Goal: Information Seeking & Learning: Learn about a topic

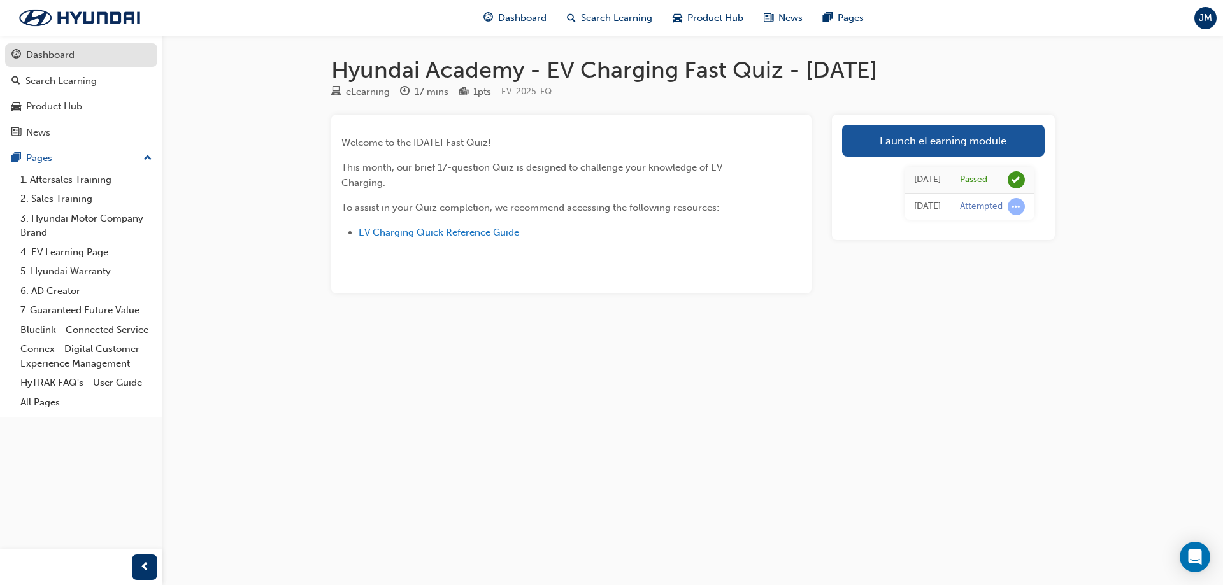
click at [36, 45] on link "Dashboard" at bounding box center [81, 55] width 152 height 24
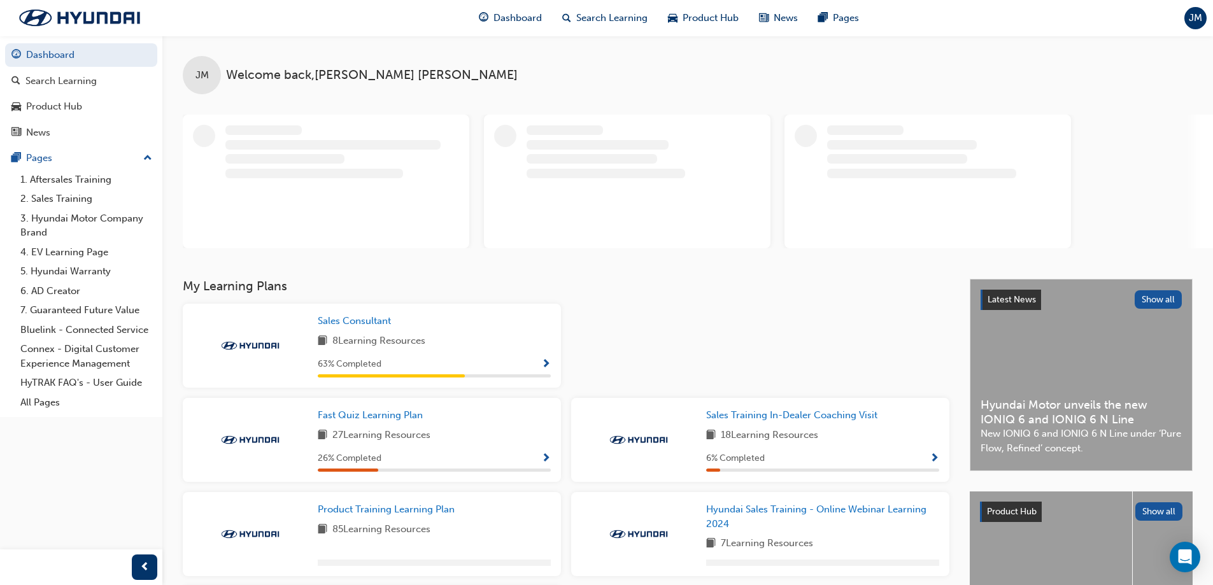
click at [374, 407] on div "Fast Quiz Learning Plan 27 Learning Resources 26 % Completed" at bounding box center [372, 440] width 378 height 84
click at [367, 411] on span "Fast Quiz Learning Plan" at bounding box center [370, 414] width 105 height 11
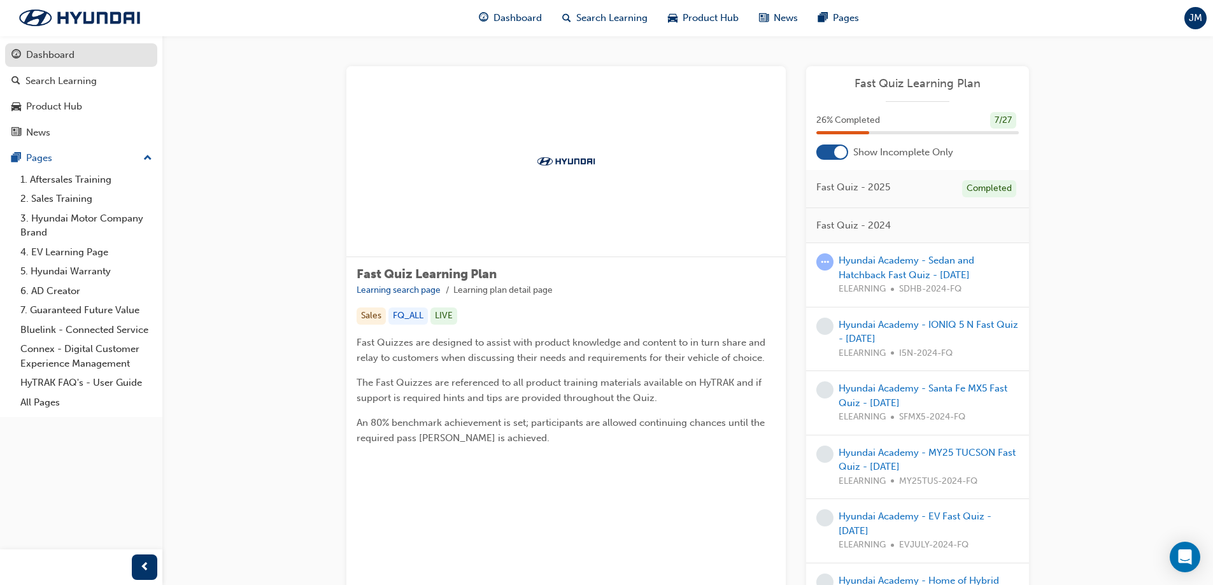
click at [52, 54] on div "Dashboard" at bounding box center [50, 55] width 48 height 15
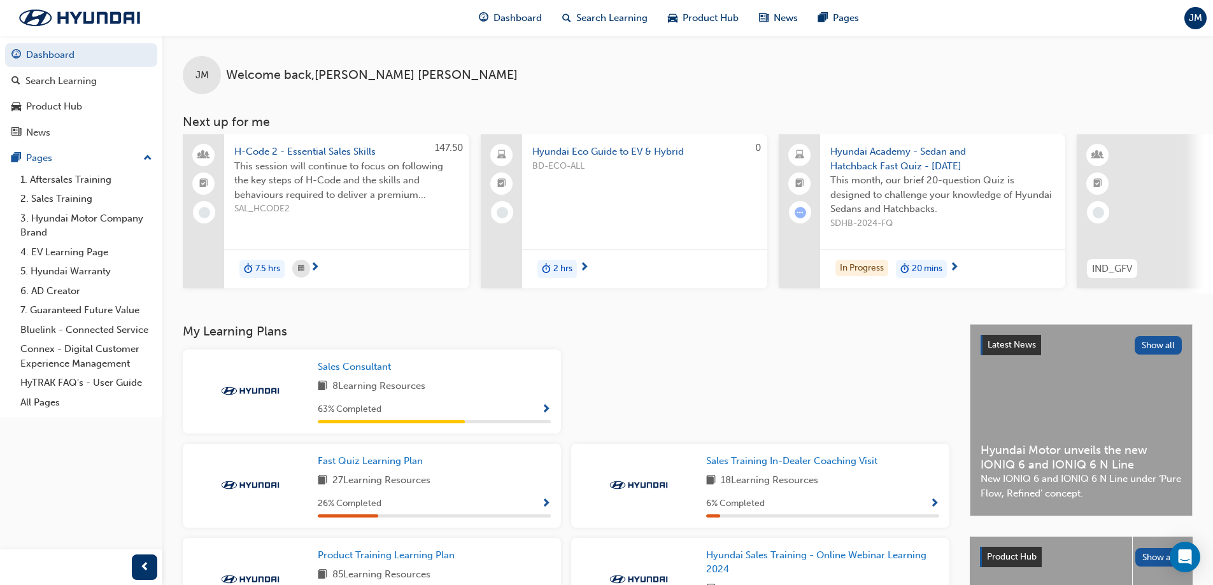
click at [358, 191] on span "This session will continue to focus on following the key steps of H-Code and th…" at bounding box center [346, 180] width 225 height 43
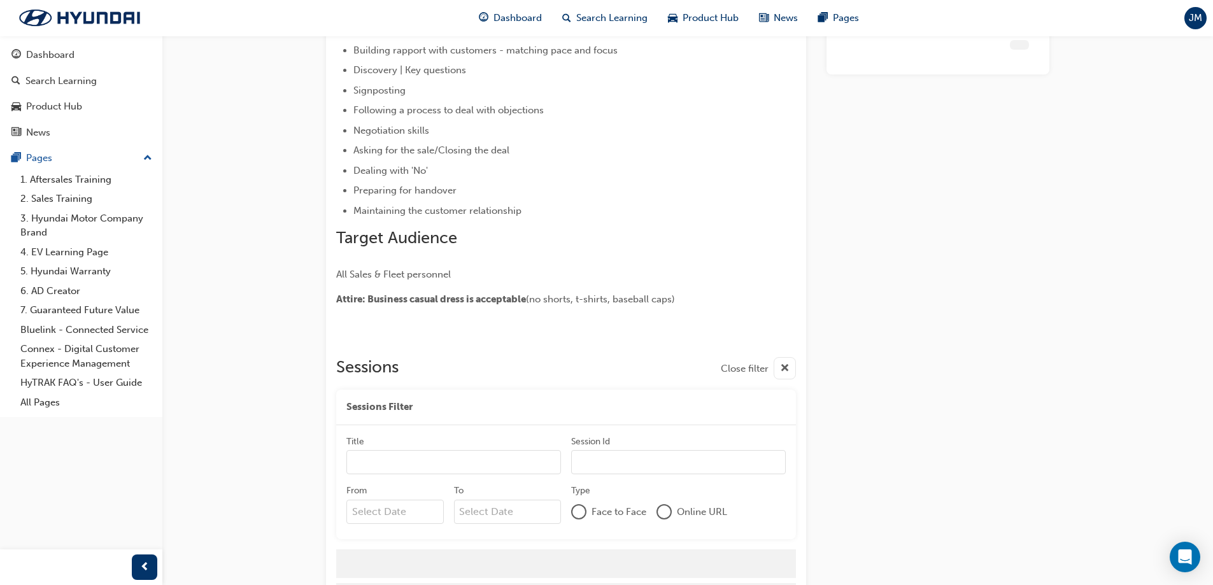
scroll to position [229, 0]
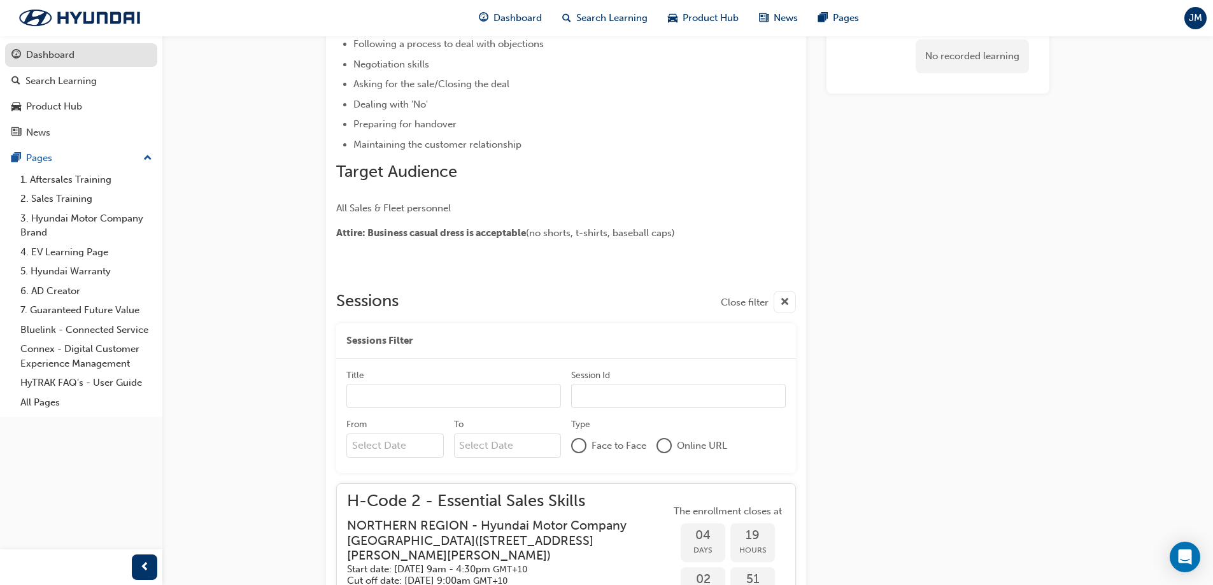
click at [29, 53] on div "Dashboard" at bounding box center [50, 55] width 48 height 15
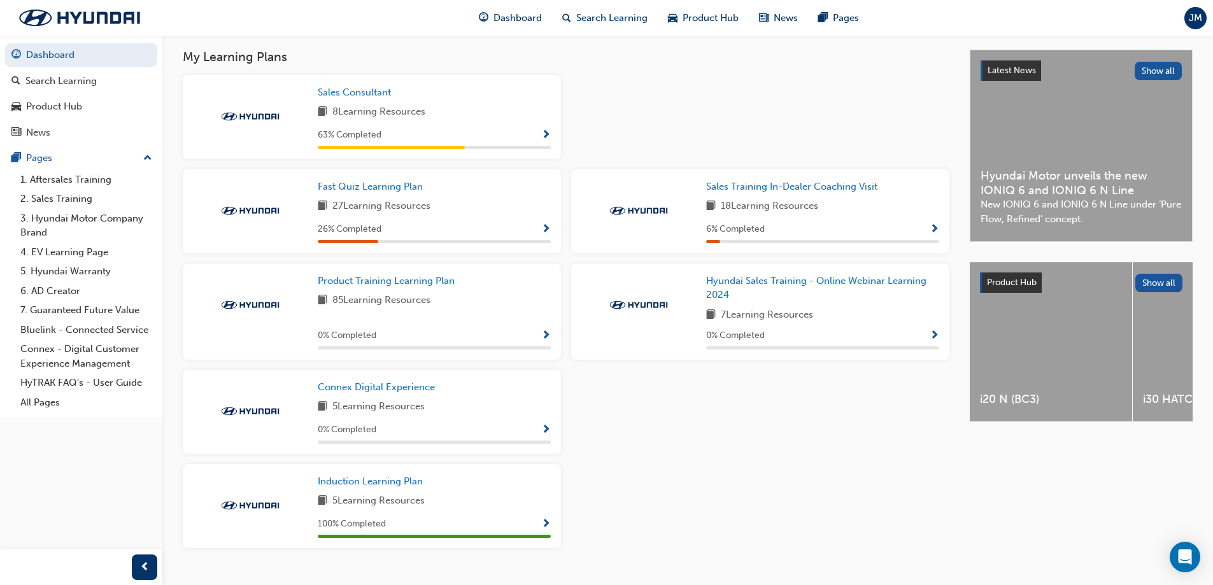
scroll to position [241, 0]
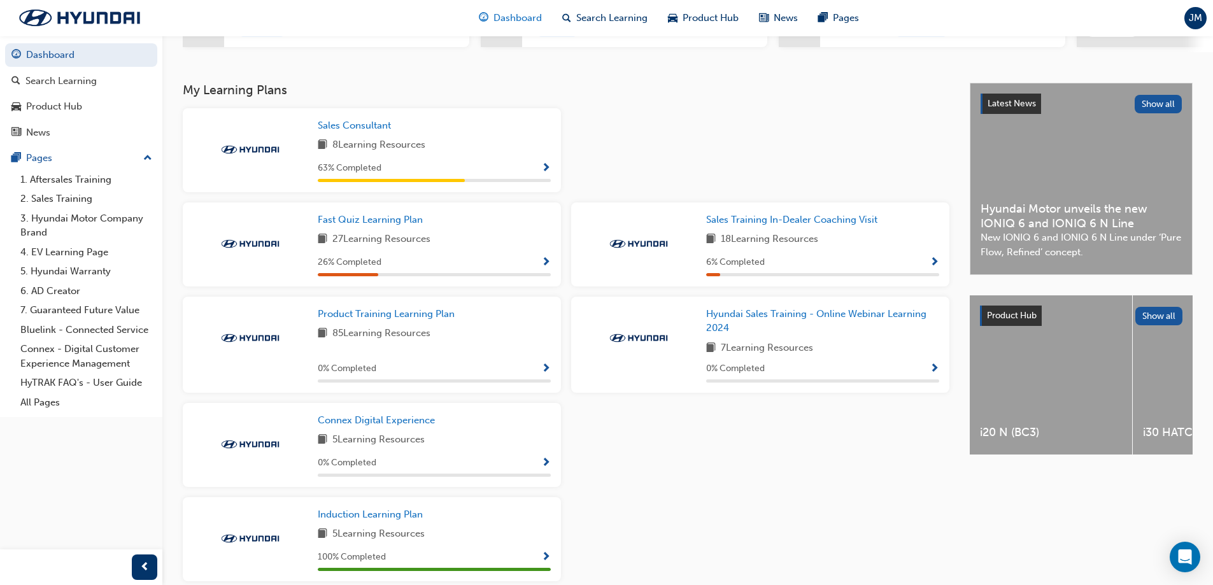
click at [525, 14] on span "Dashboard" at bounding box center [517, 18] width 48 height 15
click at [686, 22] on span "Product Hub" at bounding box center [711, 18] width 56 height 15
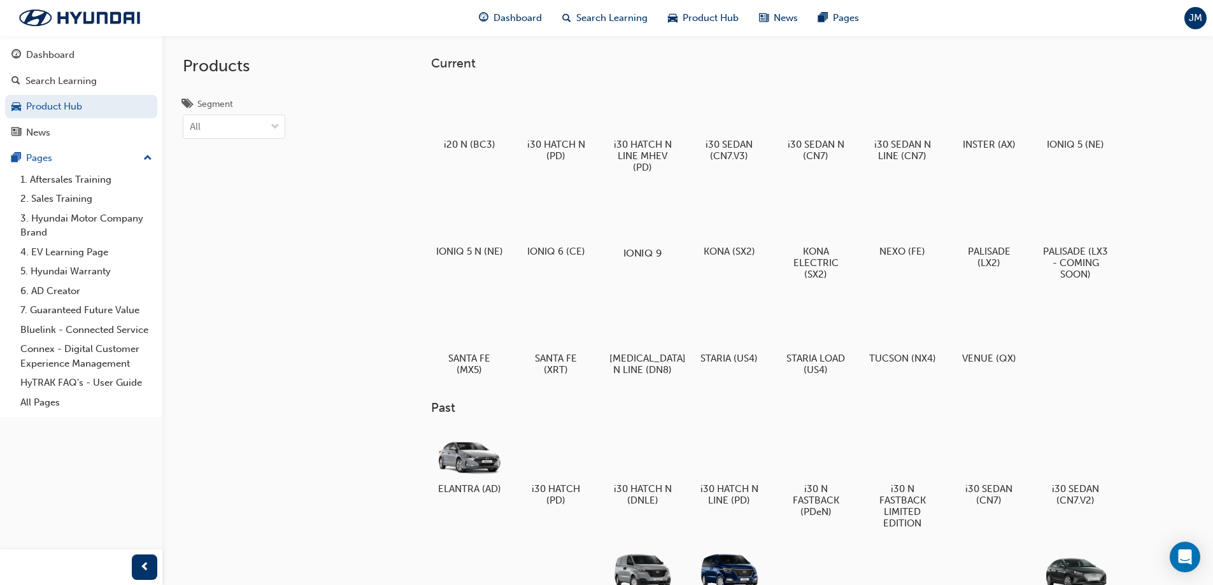
click at [651, 239] on div at bounding box center [642, 216] width 71 height 51
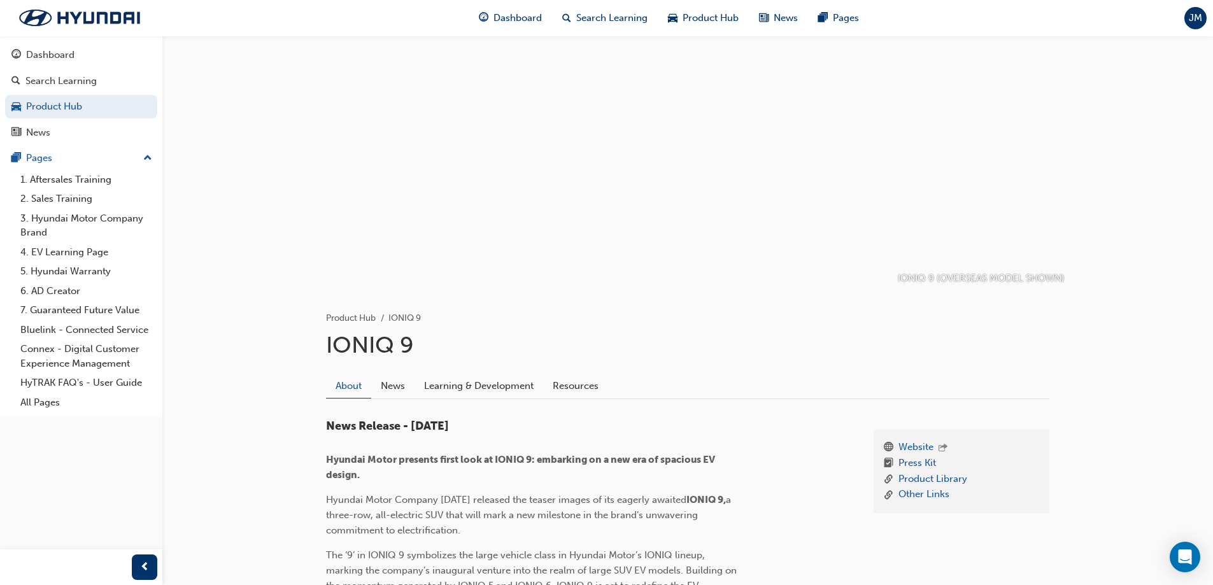
click at [675, 216] on div at bounding box center [688, 163] width 764 height 255
click at [709, 2] on div "Dashboard Search Learning Product Hub News Pages" at bounding box center [669, 18] width 411 height 36
click at [705, 14] on span "Product Hub" at bounding box center [711, 18] width 56 height 15
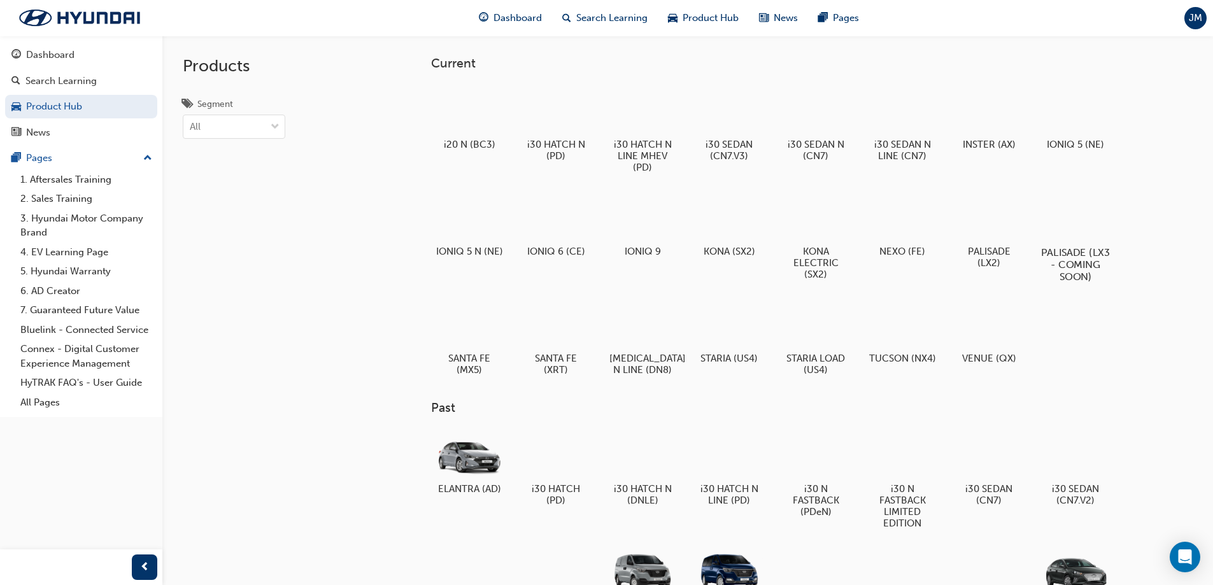
click at [1084, 216] on div at bounding box center [1075, 215] width 71 height 51
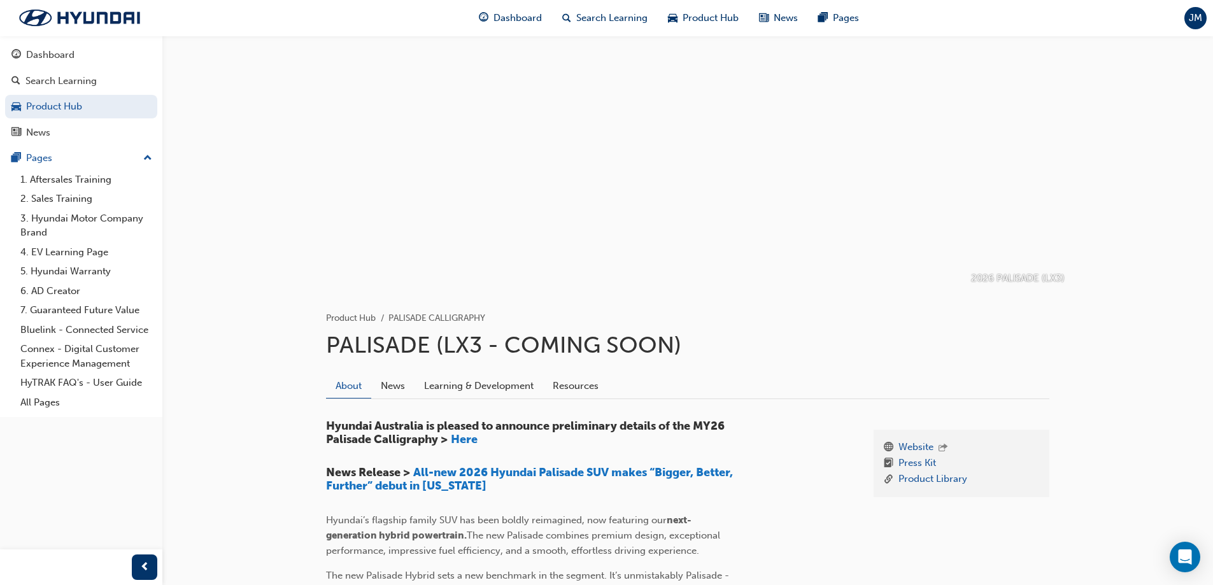
scroll to position [64, 0]
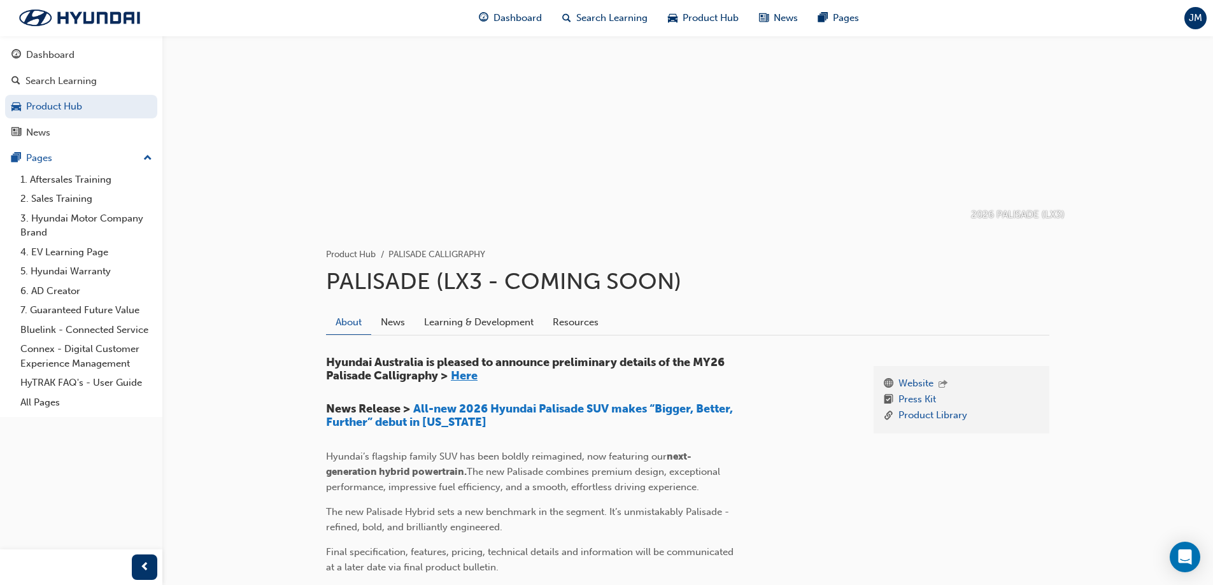
click at [464, 380] on span "Here" at bounding box center [464, 376] width 27 height 14
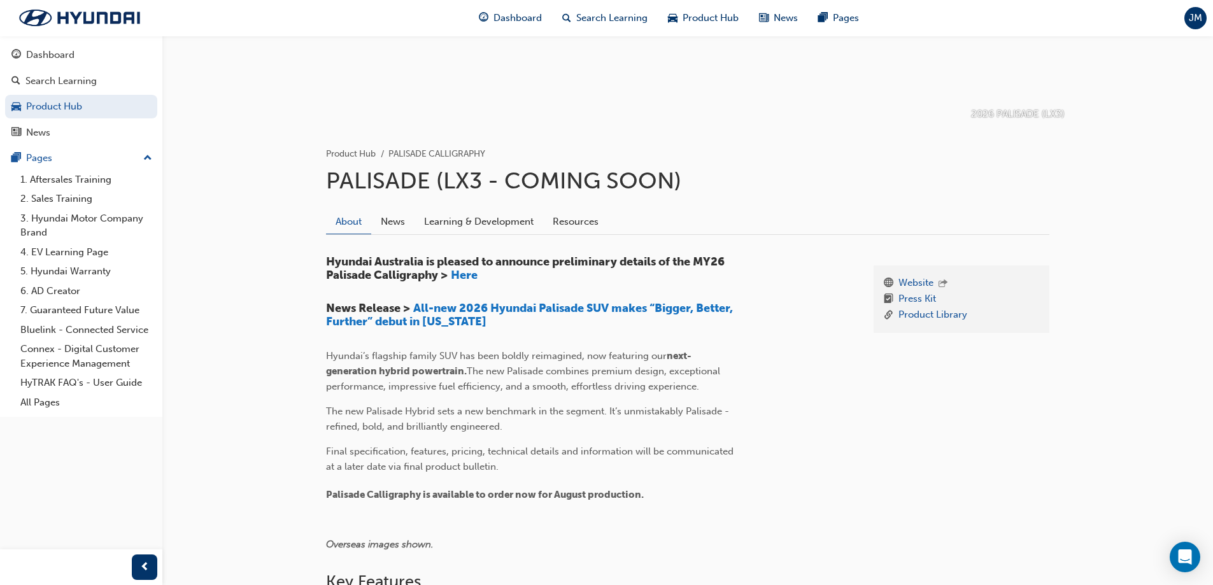
scroll to position [45, 0]
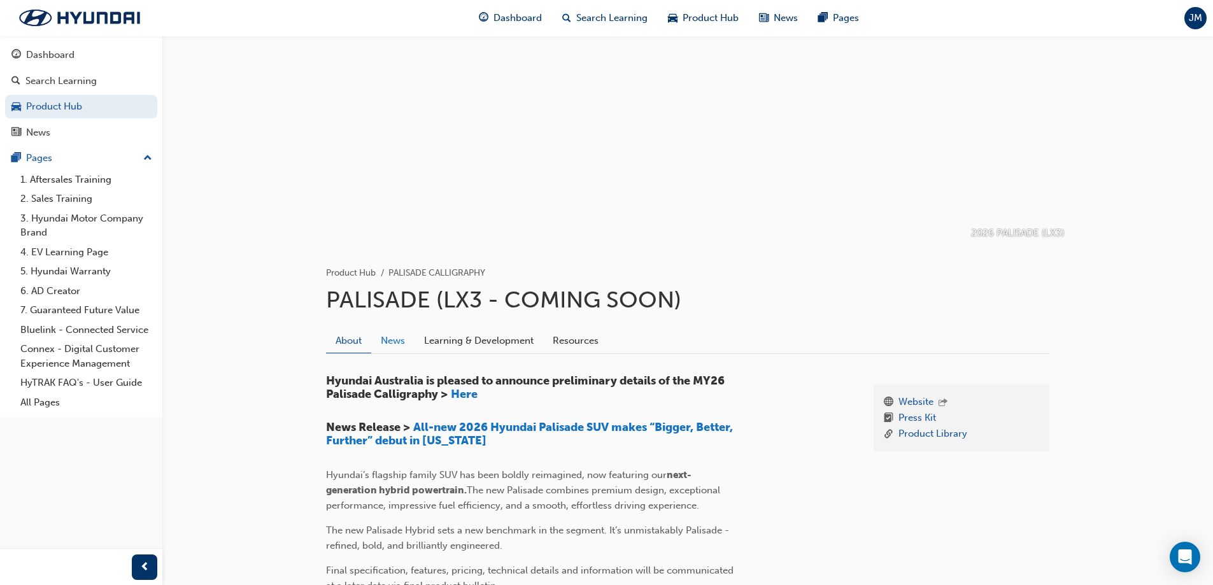
click at [385, 347] on link "News" at bounding box center [392, 341] width 43 height 24
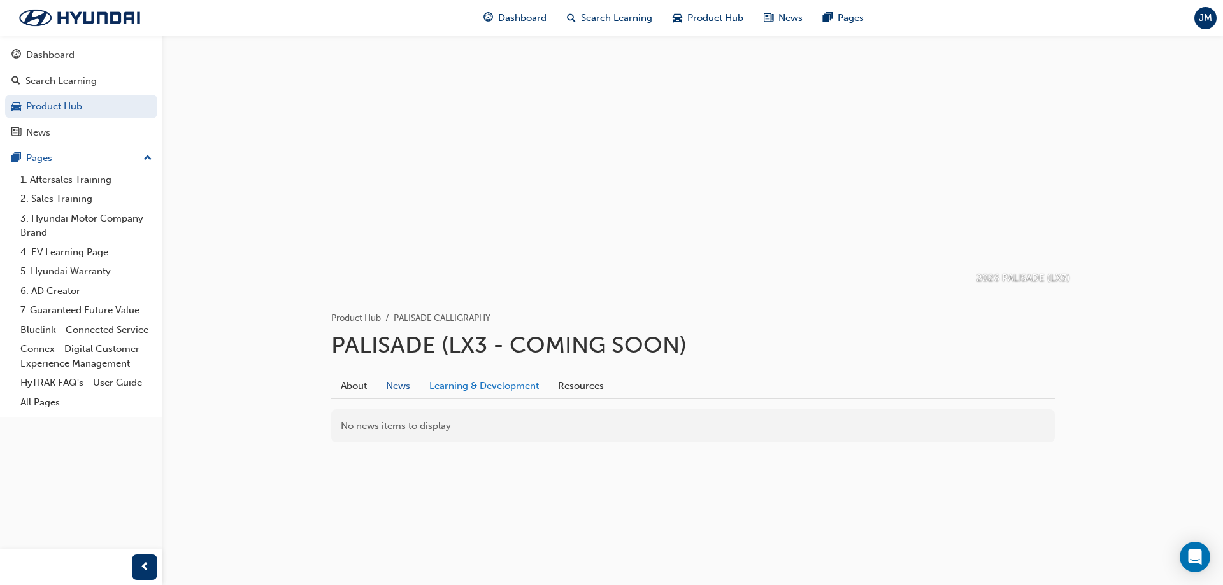
click at [493, 382] on link "Learning & Development" at bounding box center [484, 386] width 129 height 24
click at [563, 388] on link "Resources" at bounding box center [580, 386] width 65 height 24
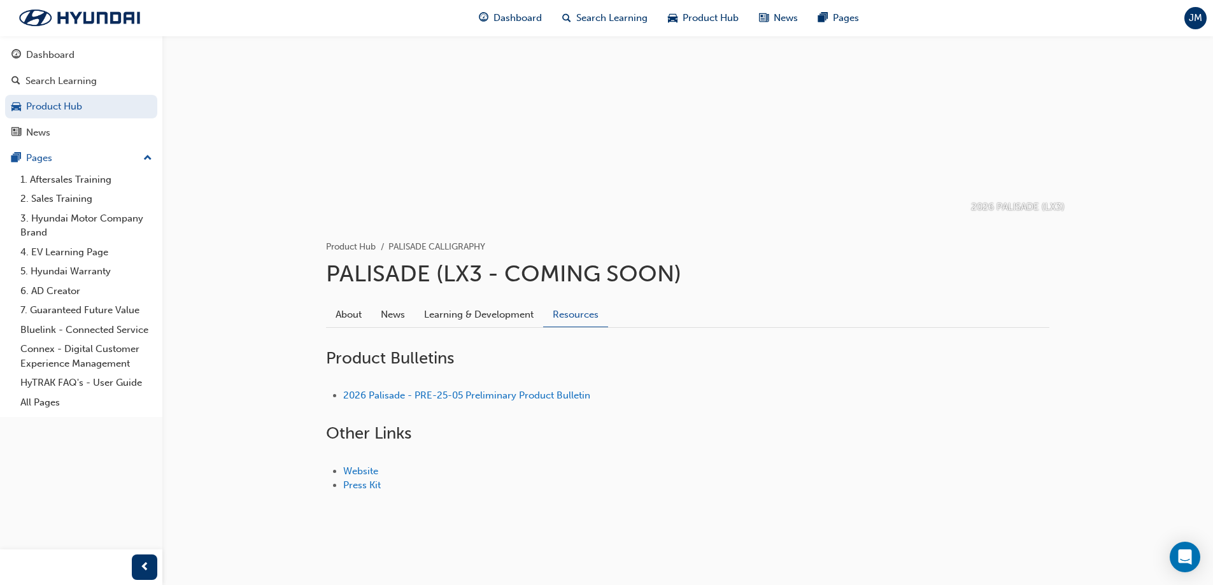
scroll to position [72, 0]
click at [683, 20] on span "Product Hub" at bounding box center [711, 18] width 56 height 15
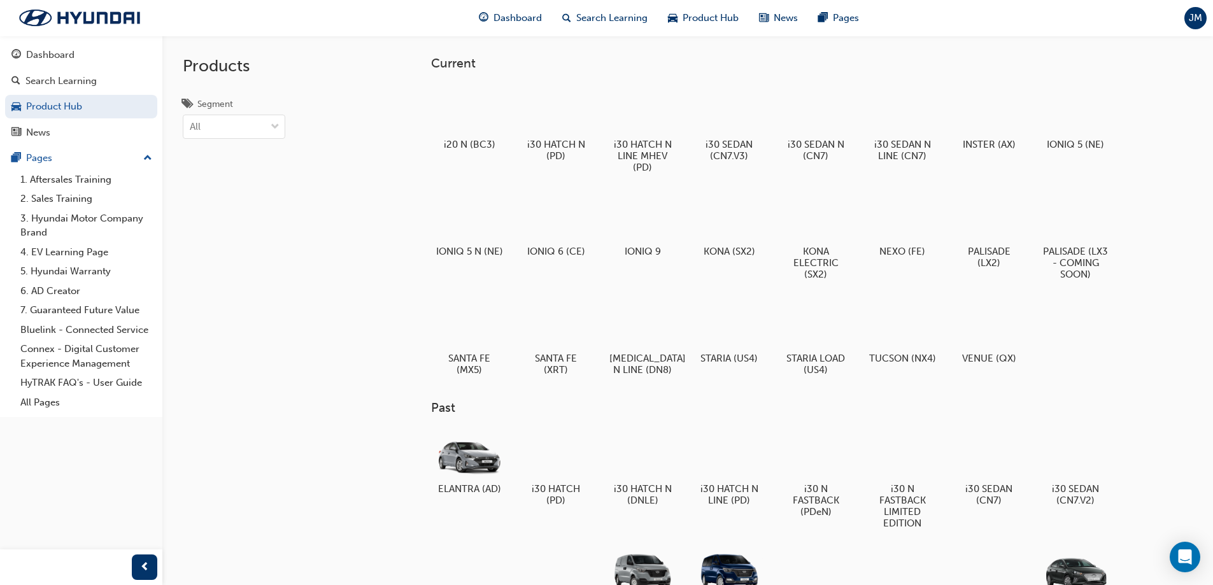
click at [304, 313] on div "Products Segment All" at bounding box center [233, 328] width 143 height 585
click at [567, 335] on div at bounding box center [555, 322] width 71 height 51
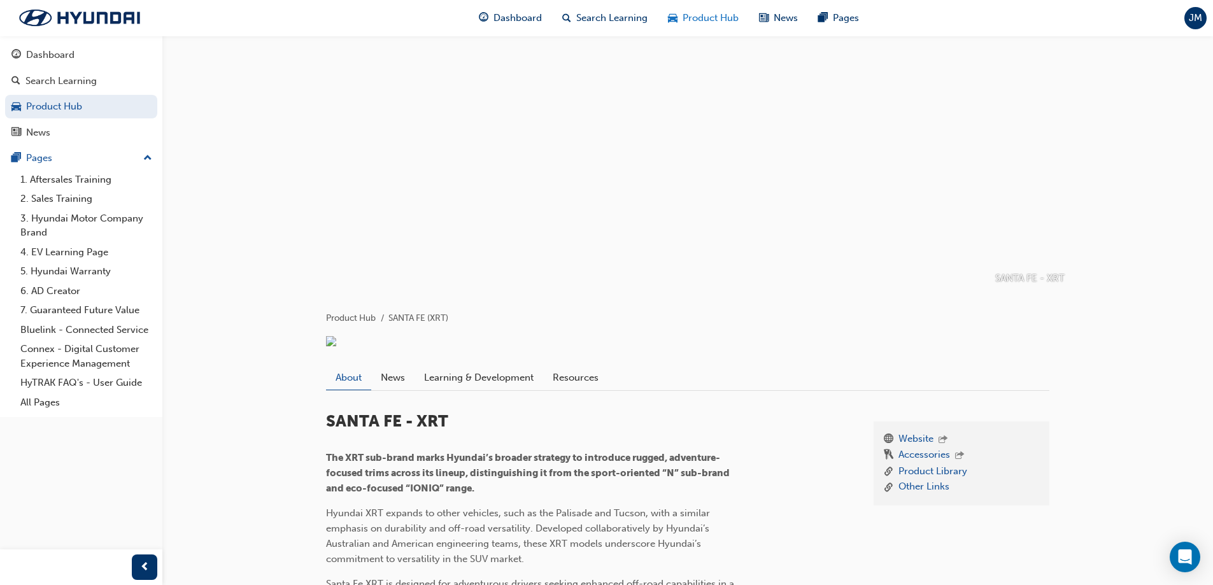
click at [675, 15] on span "car-icon" at bounding box center [673, 18] width 10 height 16
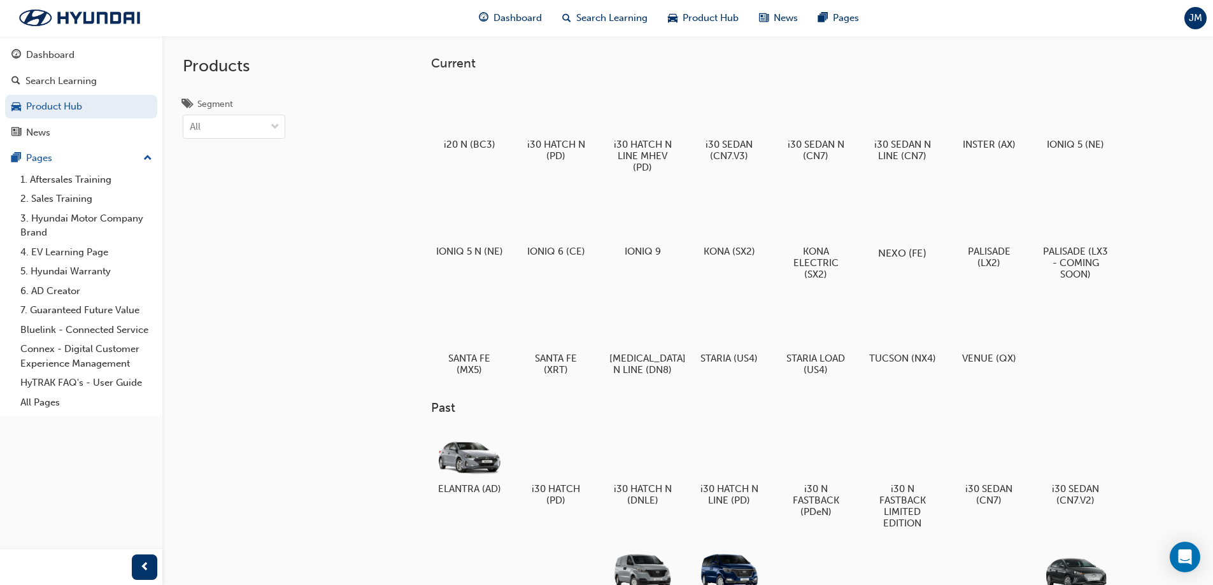
click at [902, 226] on div at bounding box center [902, 216] width 71 height 51
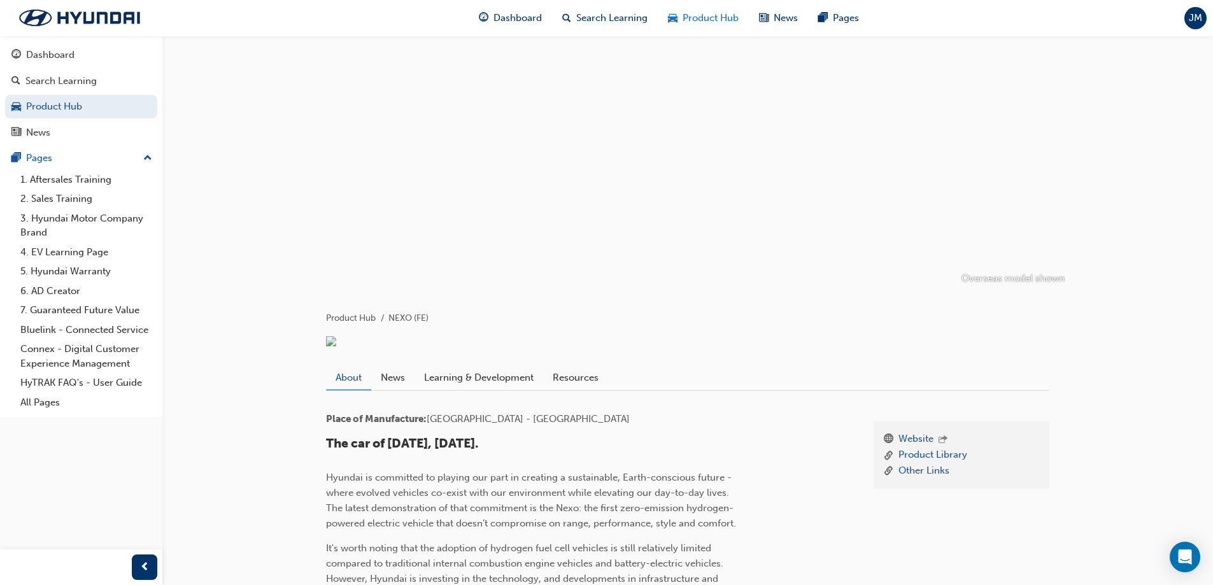
click at [714, 13] on span "Product Hub" at bounding box center [711, 18] width 56 height 15
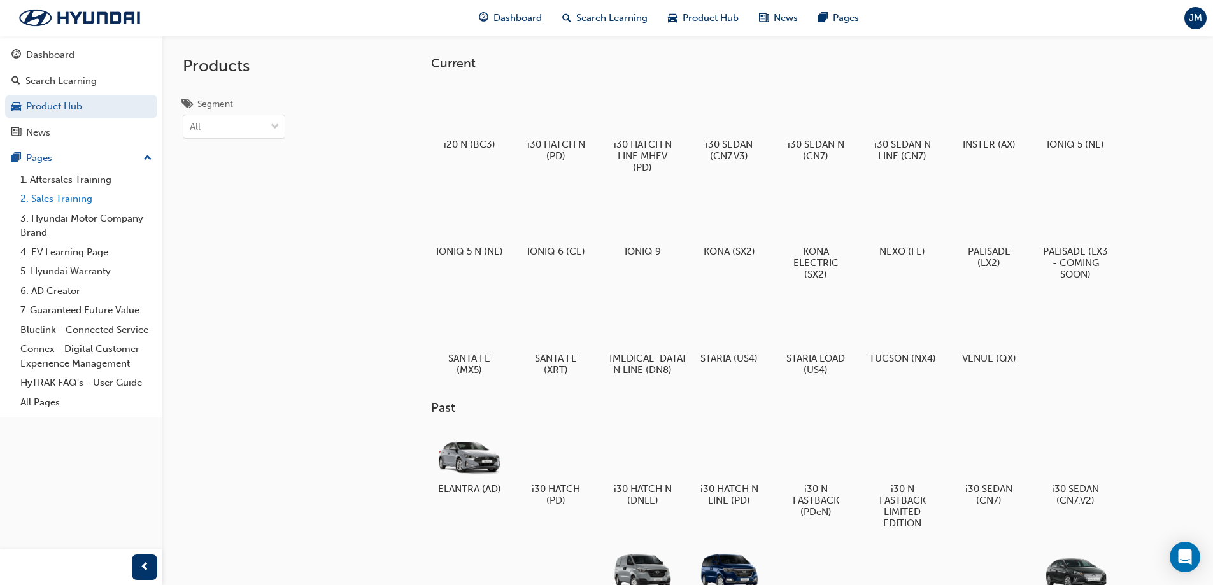
click at [66, 201] on link "2. Sales Training" at bounding box center [86, 199] width 142 height 20
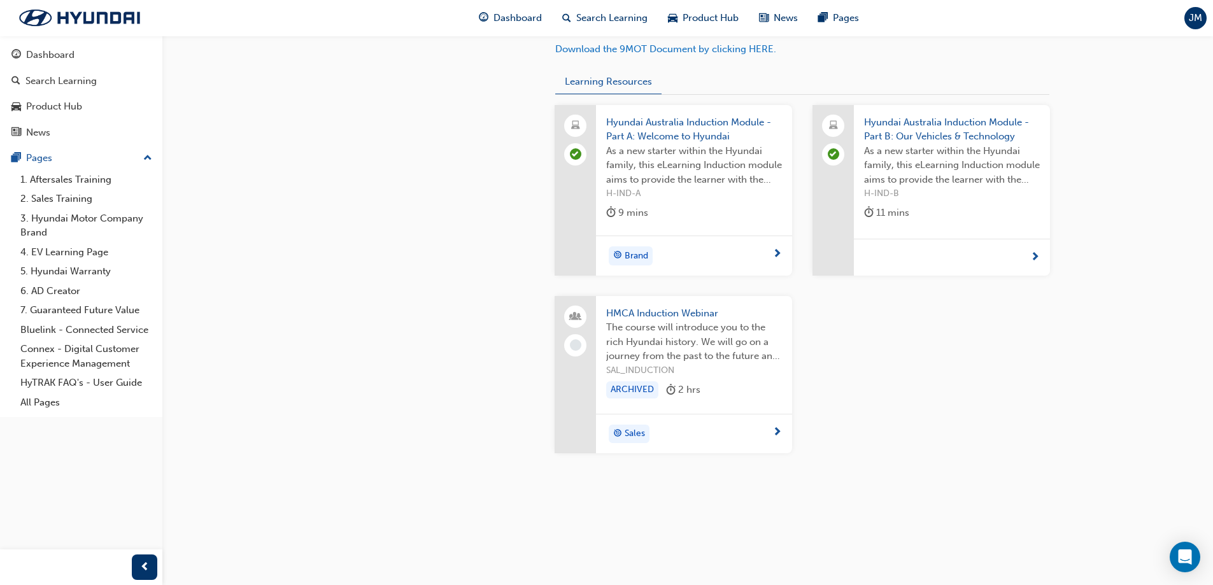
scroll to position [488, 0]
click at [39, 58] on div "Dashboard" at bounding box center [50, 55] width 48 height 15
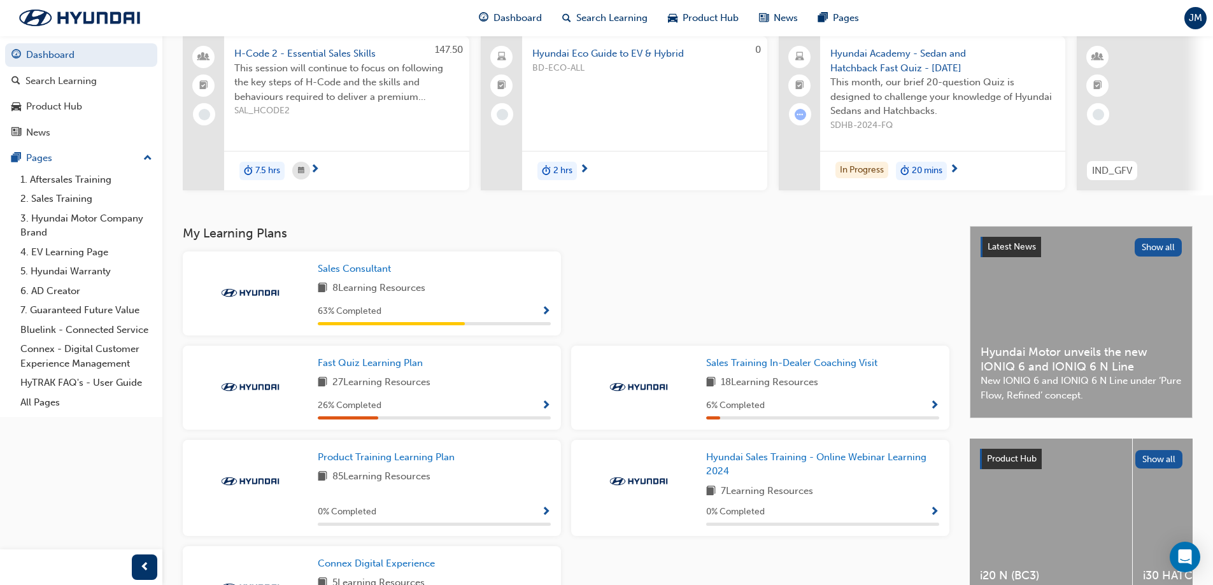
scroll to position [50, 0]
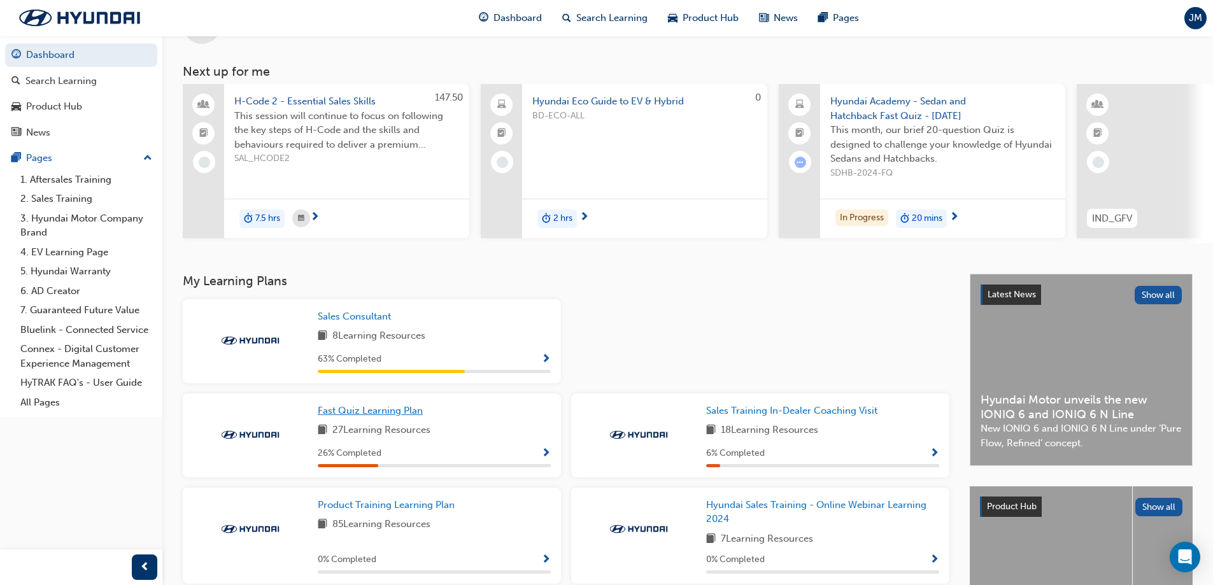
click at [368, 416] on span "Fast Quiz Learning Plan" at bounding box center [370, 410] width 105 height 11
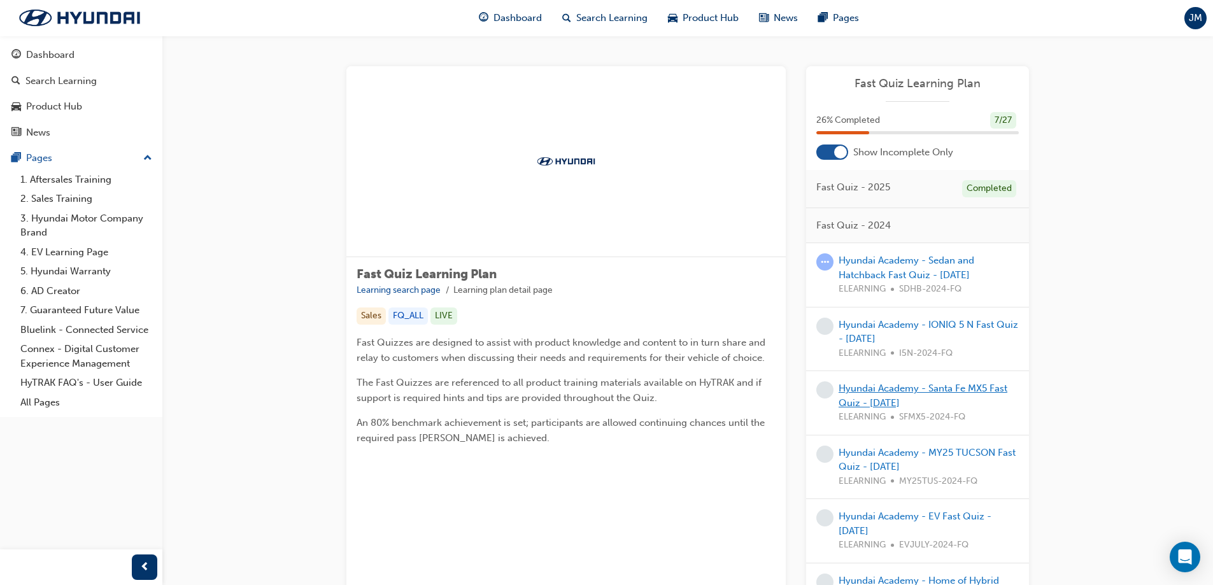
click at [884, 392] on link "Hyundai Academy - Santa Fe MX5 Fast Quiz - [DATE]" at bounding box center [923, 396] width 169 height 26
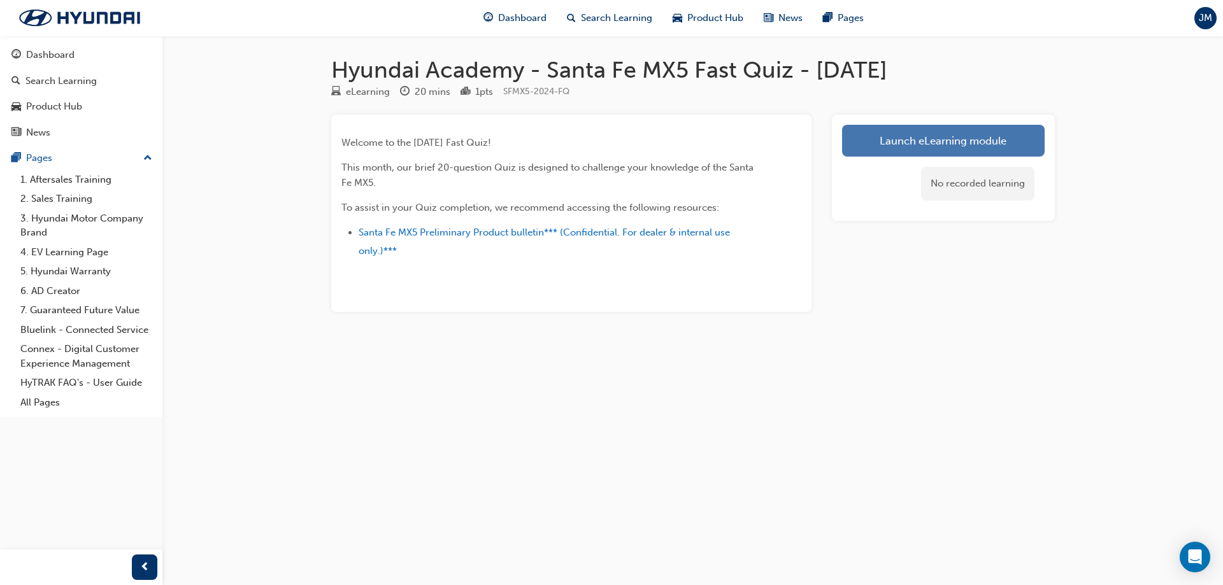
click at [923, 141] on link "Launch eLearning module" at bounding box center [943, 141] width 202 height 32
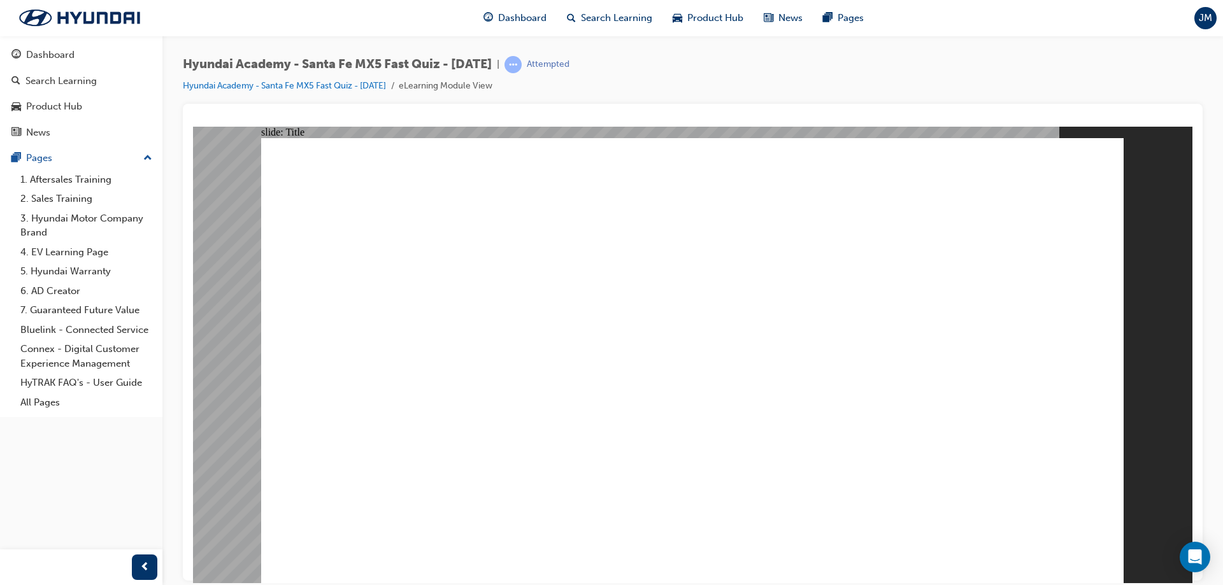
drag, startPoint x: 367, startPoint y: 378, endPoint x: 338, endPoint y: 375, distance: 28.8
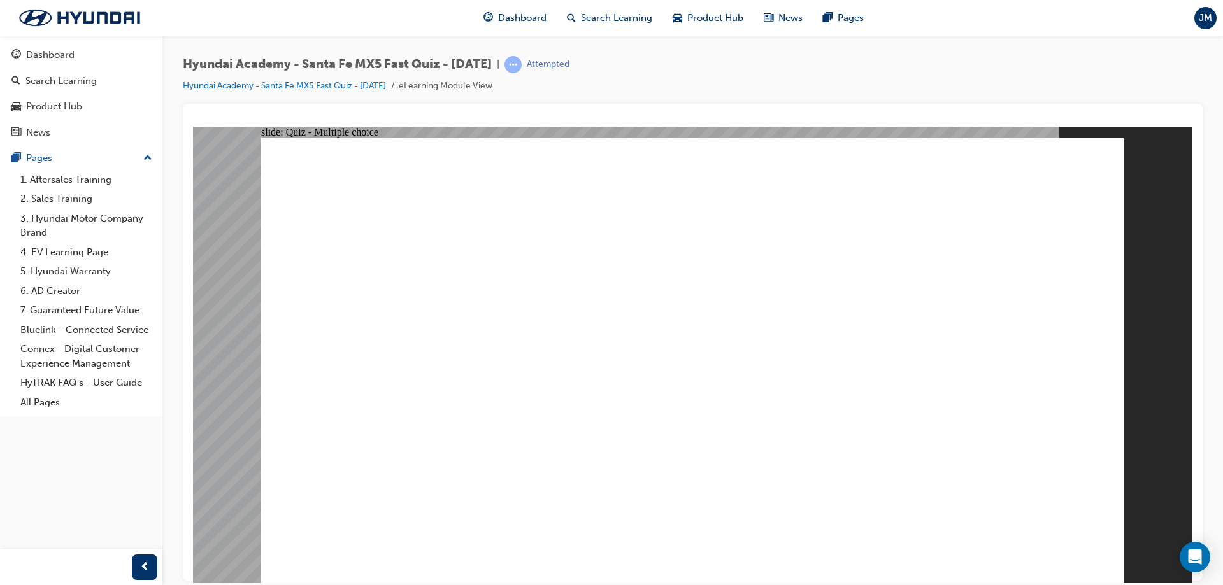
radio input "true"
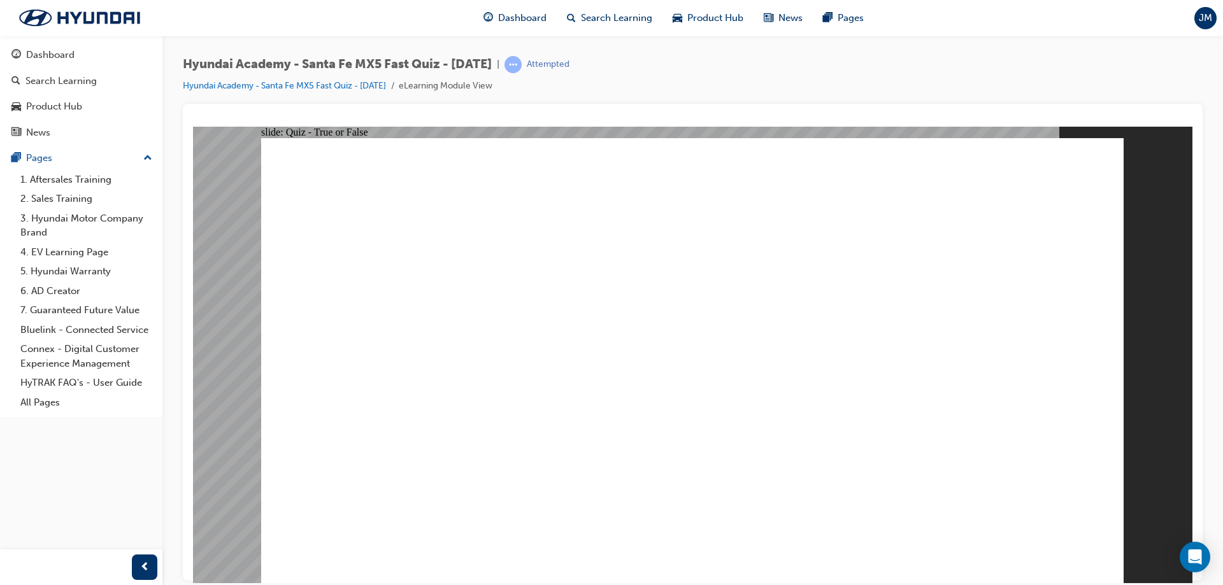
radio input "true"
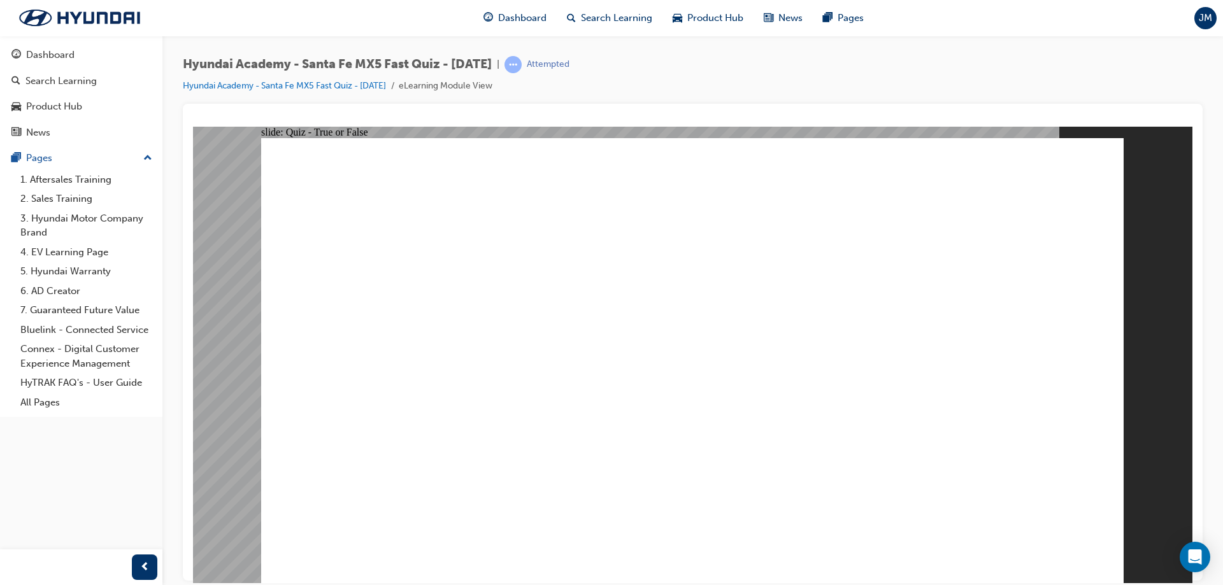
radio input "true"
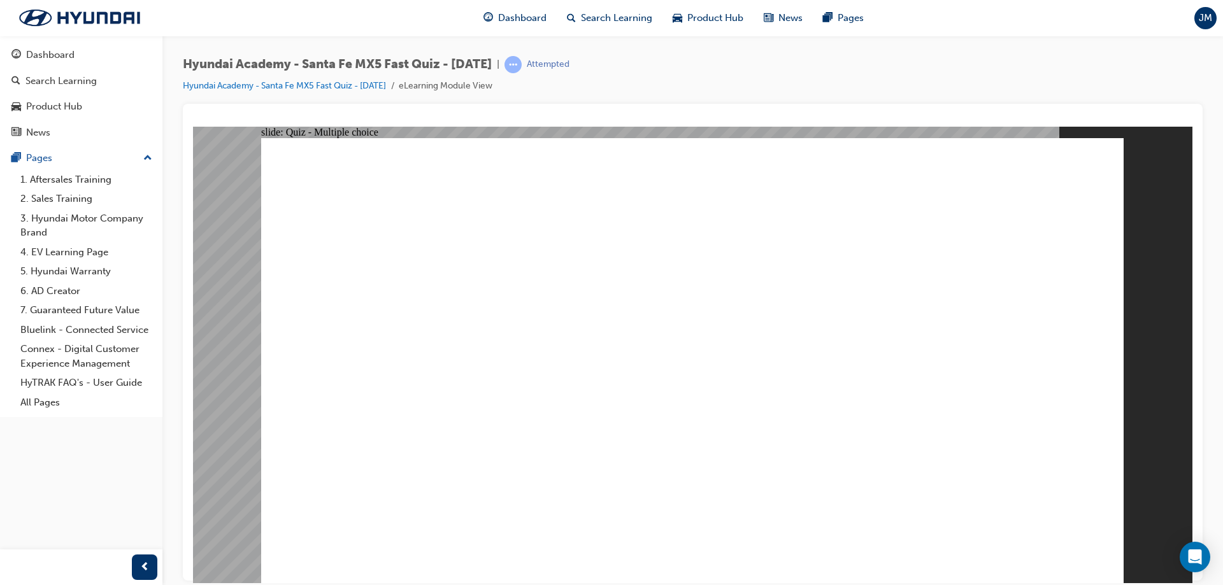
radio input "true"
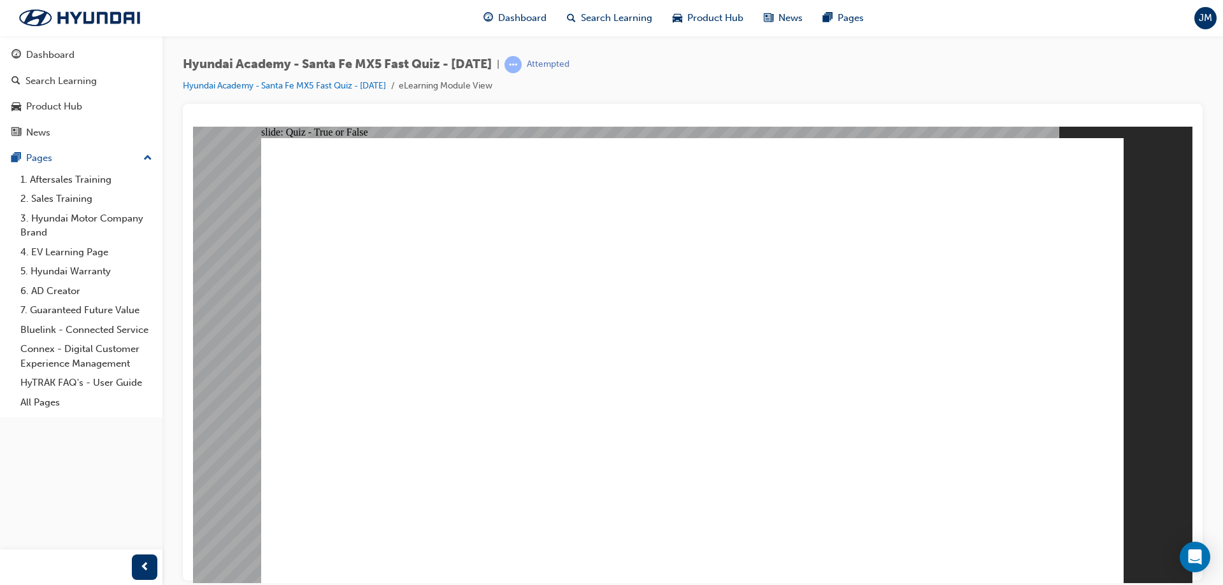
radio input "true"
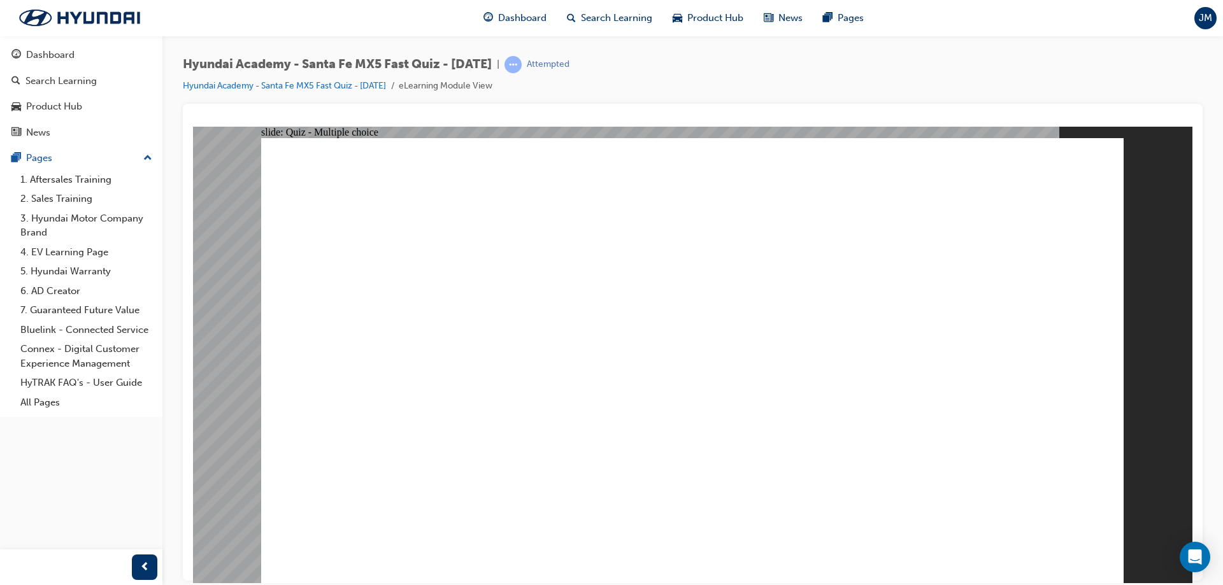
radio input "true"
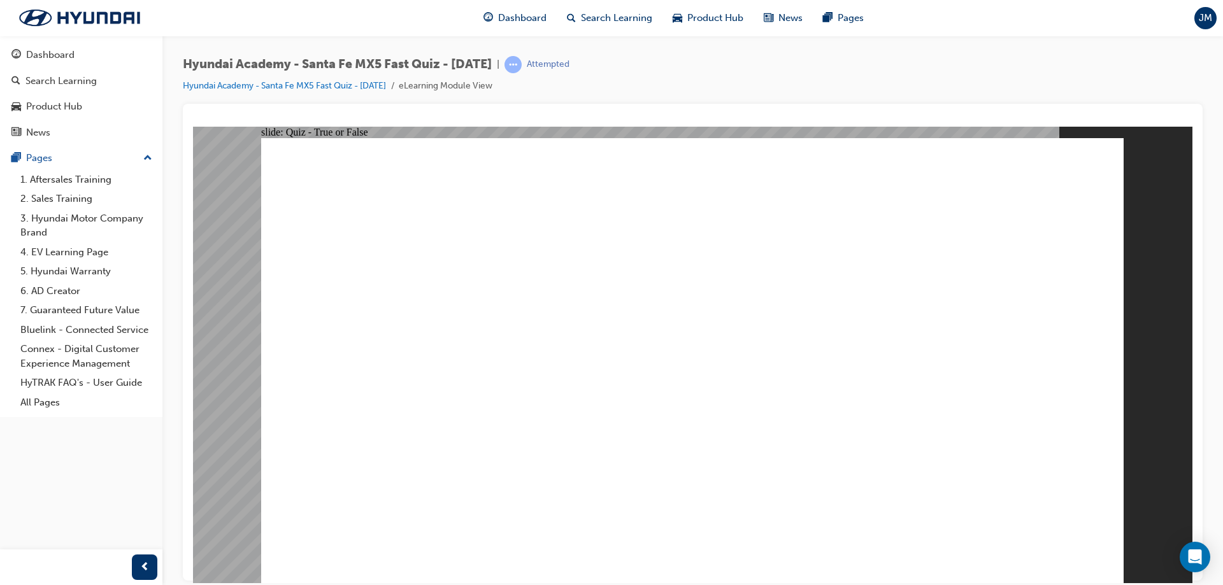
radio input "true"
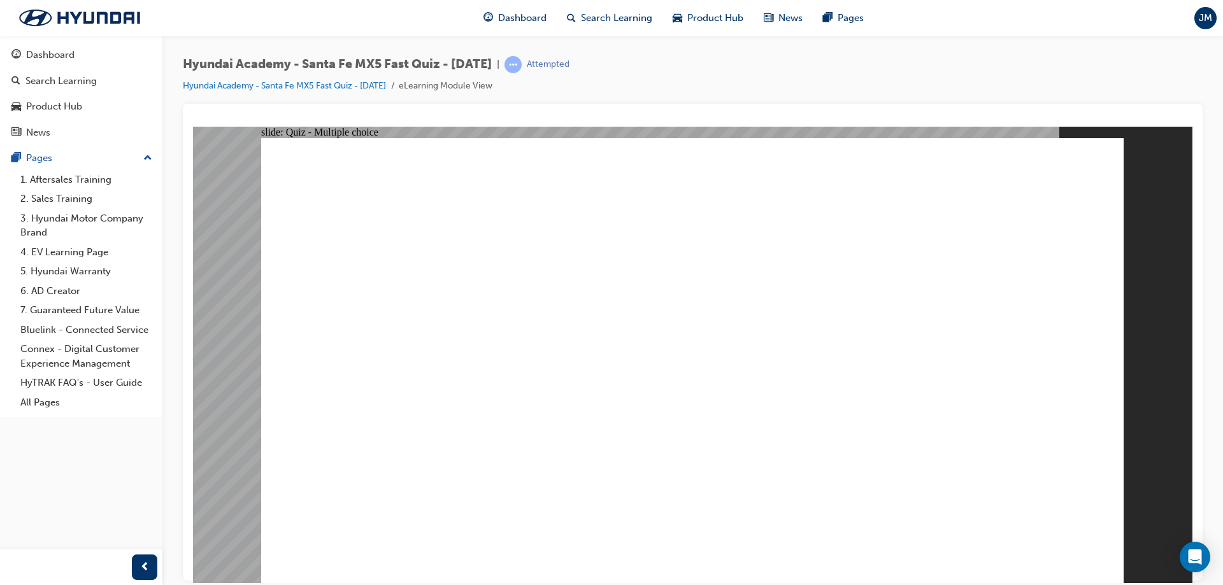
radio input "true"
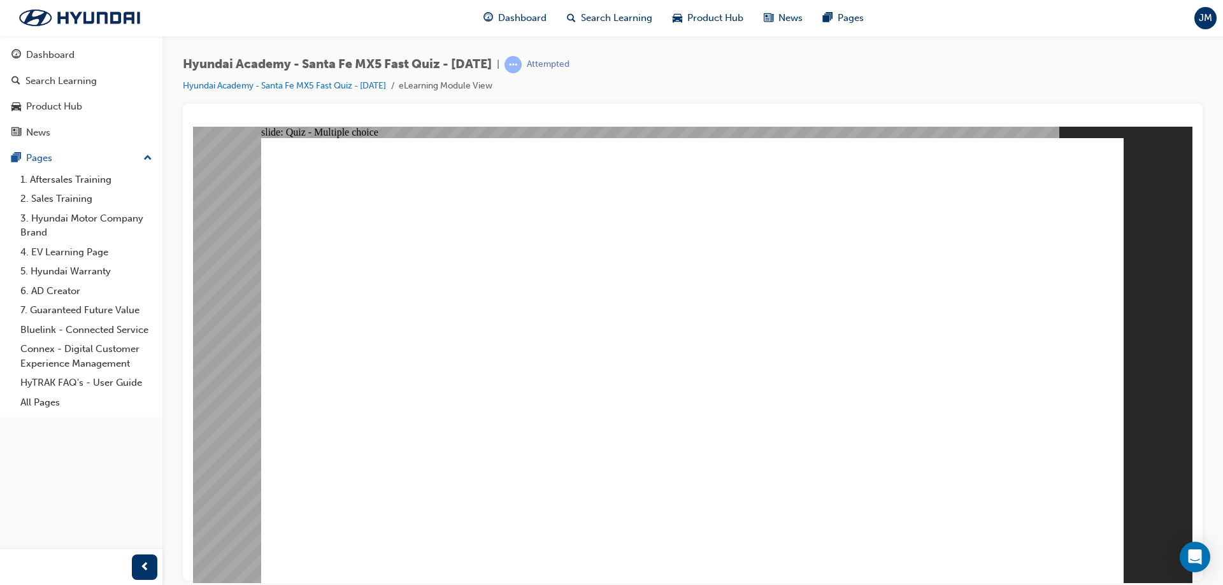
radio input "true"
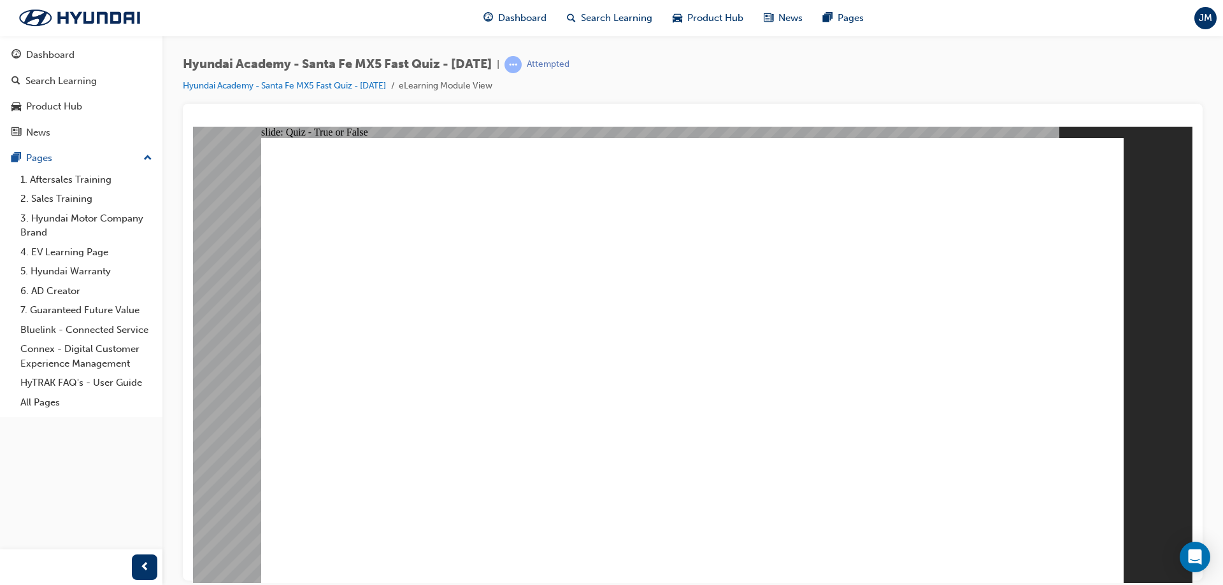
radio input "true"
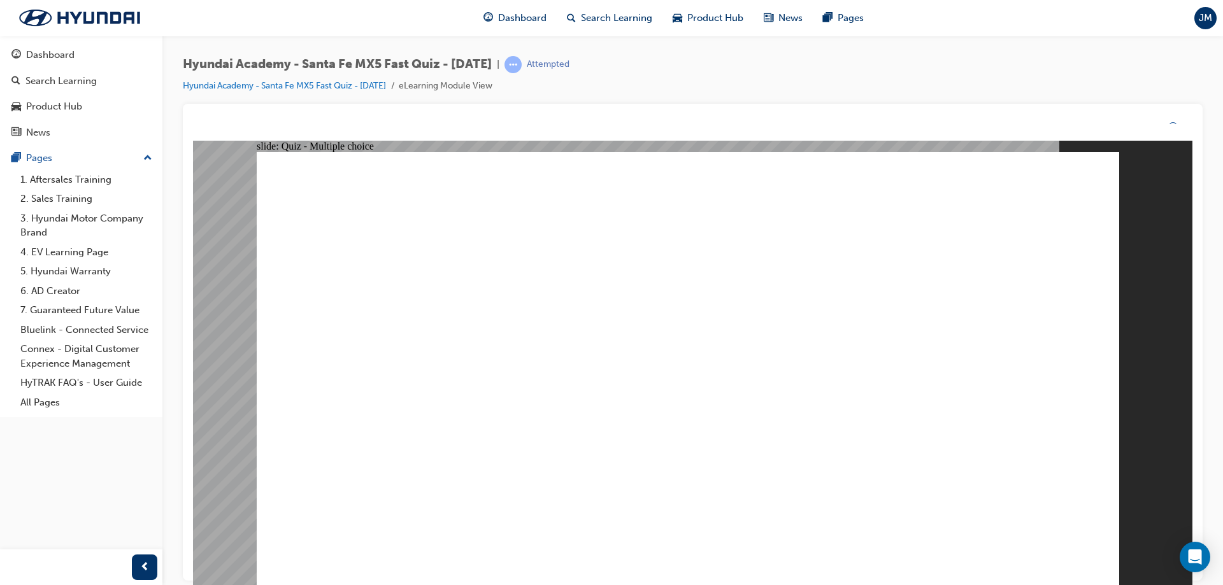
drag, startPoint x: 642, startPoint y: 454, endPoint x: 656, endPoint y: 455, distance: 13.4
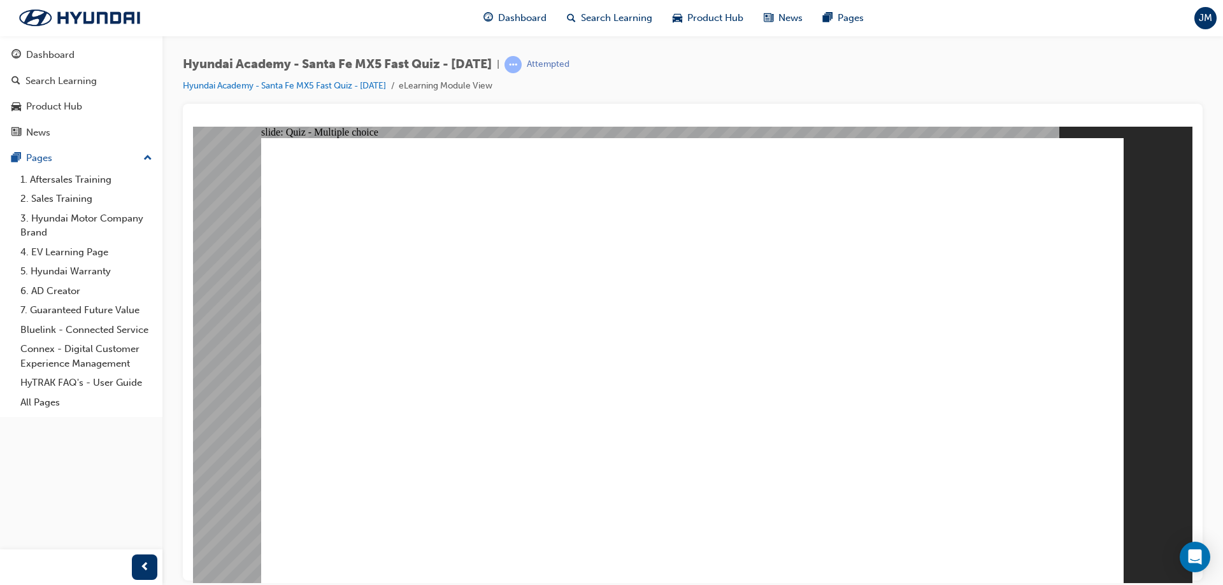
radio input "true"
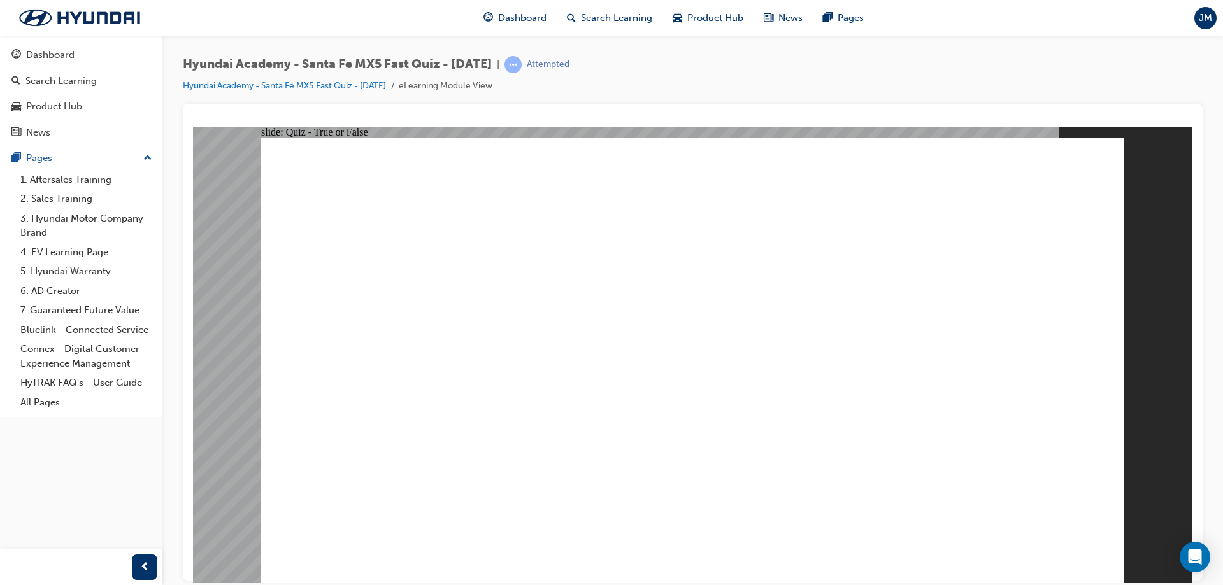
drag, startPoint x: 647, startPoint y: 417, endPoint x: 732, endPoint y: 455, distance: 93.5
radio input "true"
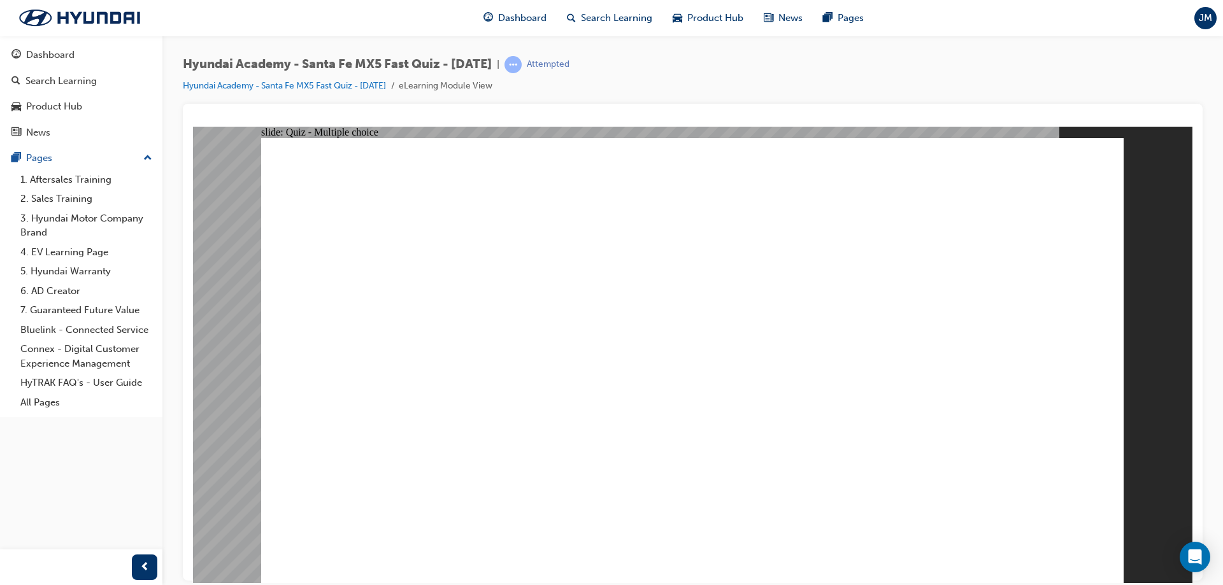
radio input "true"
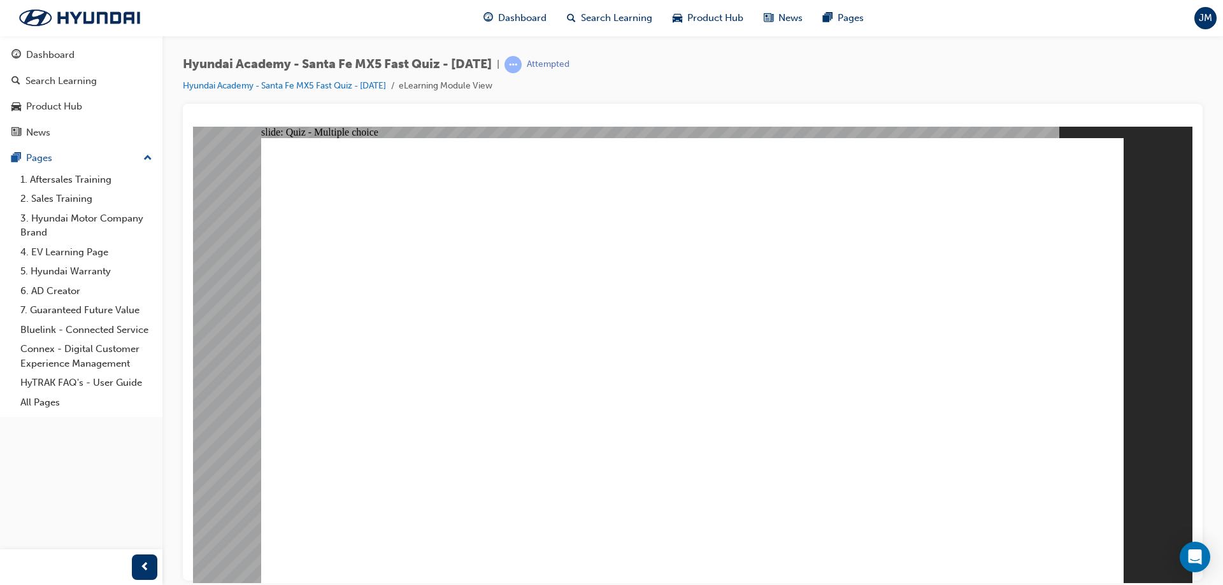
radio input "true"
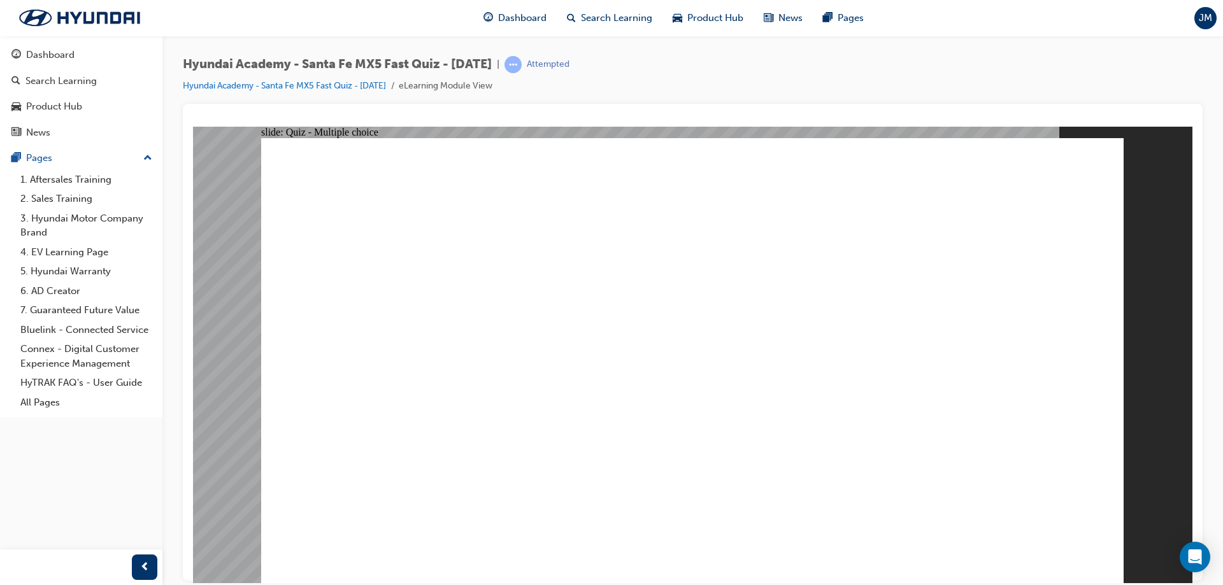
radio input "true"
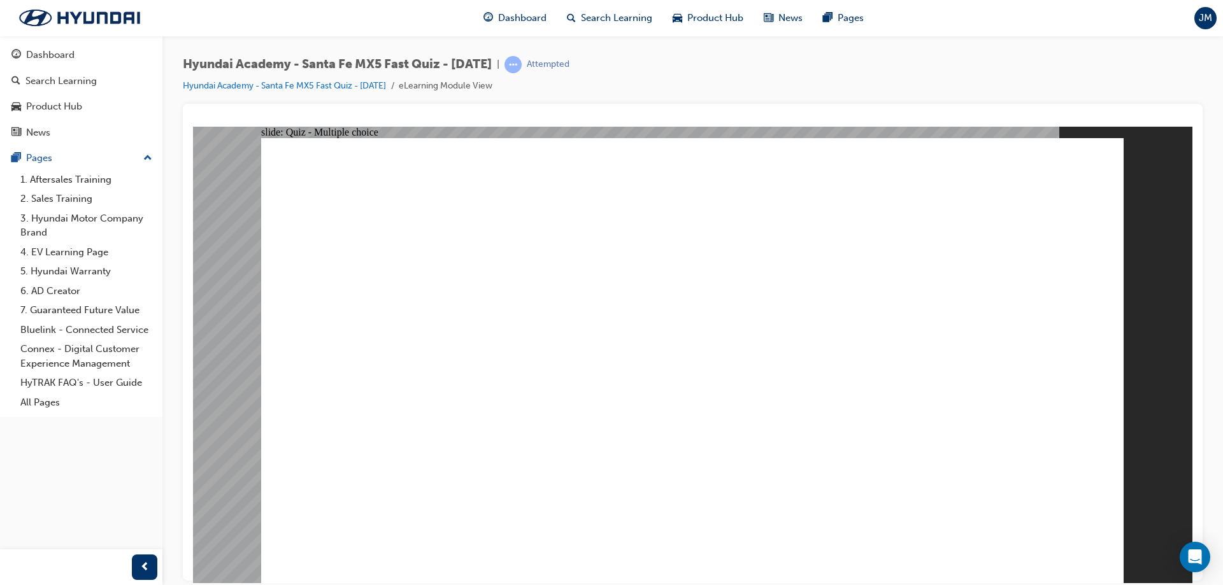
radio input "true"
